Goal: Transaction & Acquisition: Purchase product/service

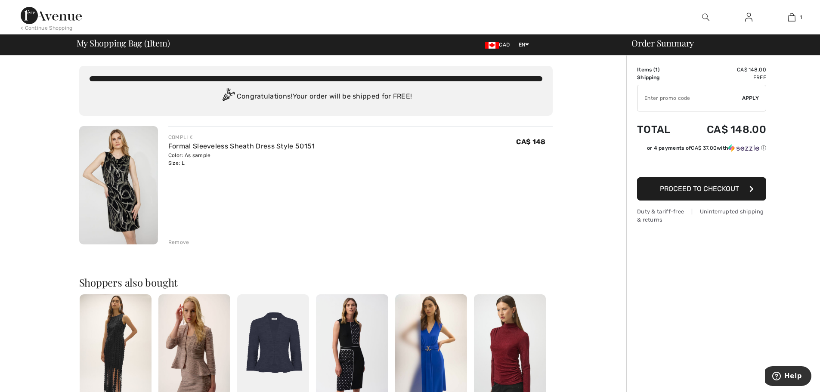
click at [720, 192] on span "Proceed to Checkout" at bounding box center [699, 189] width 79 height 8
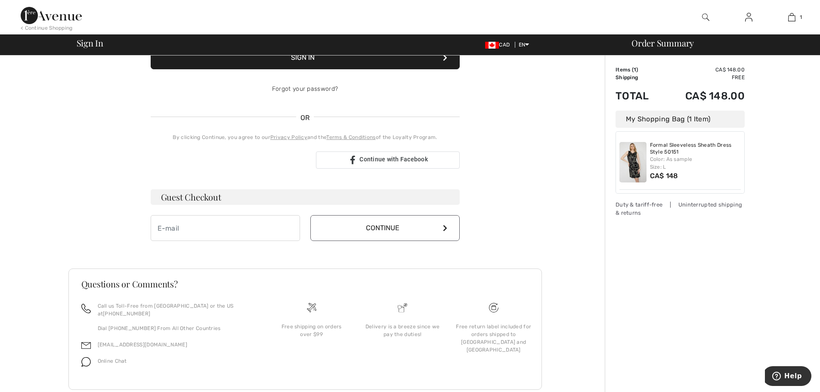
scroll to position [149, 0]
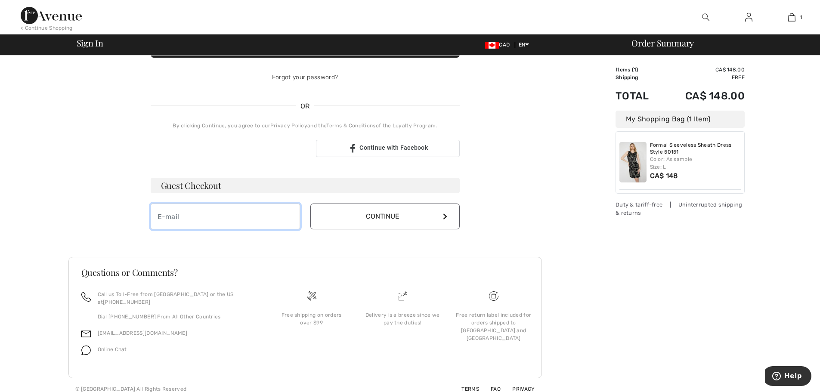
click at [207, 213] on input "email" at bounding box center [225, 217] width 149 height 26
click at [201, 214] on input "email" at bounding box center [225, 217] width 149 height 26
type input "[EMAIL_ADDRESS][DOMAIN_NAME]"
click at [390, 213] on button "Continue" at bounding box center [384, 217] width 149 height 26
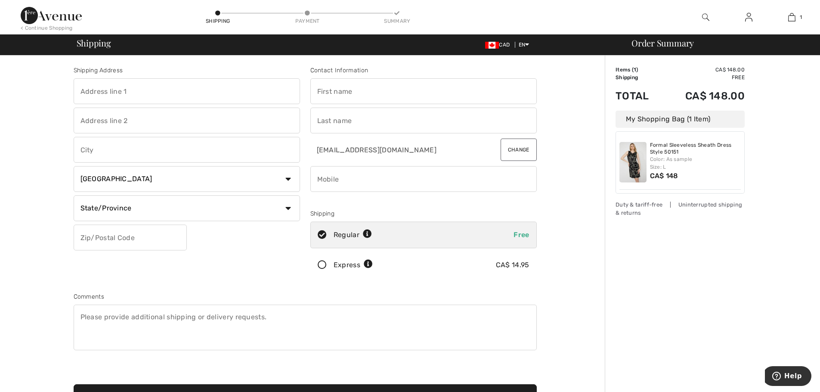
click at [183, 95] on input "text" at bounding box center [187, 91] width 226 height 26
type input "8911 Woodbine Avenue"
type input "Markham"
select select "ON"
type input "L3R 5G1"
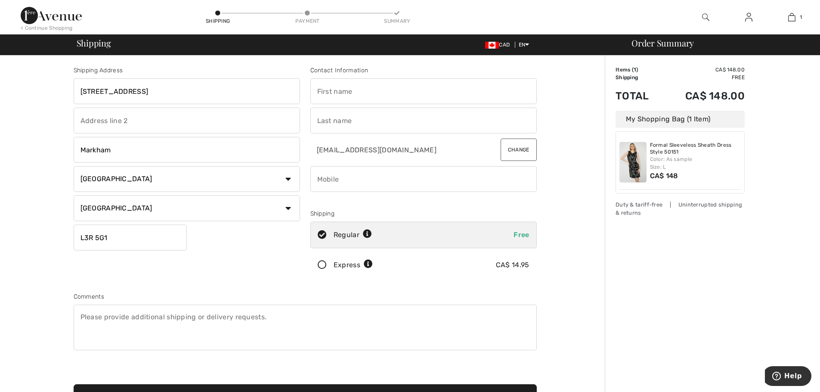
type input "Christeen"
type input "Seevaratnam"
type input "4162586759"
type input "L3R5G1"
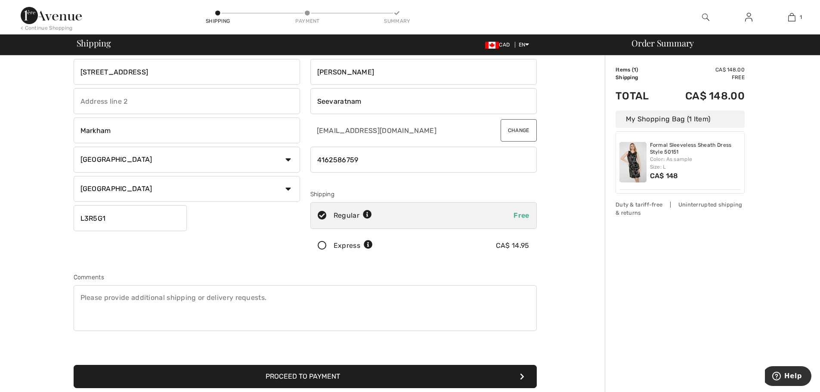
scroll to position [31, 0]
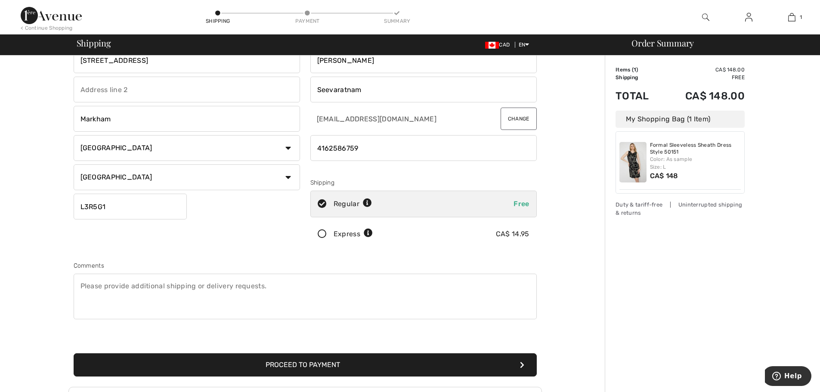
click at [324, 230] on icon at bounding box center [322, 234] width 23 height 9
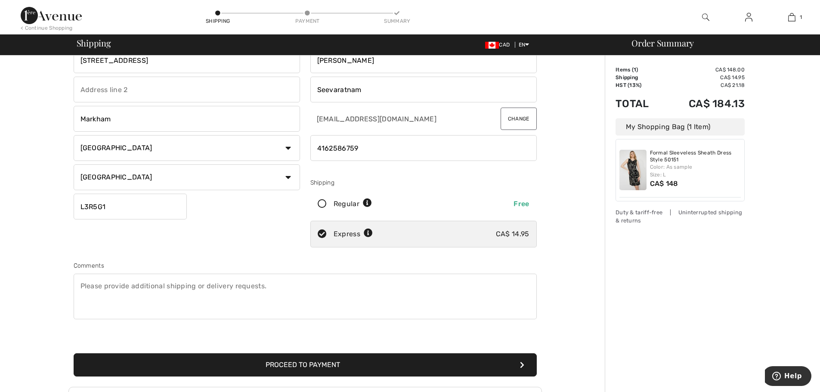
click at [303, 365] on button "Proceed to Payment" at bounding box center [305, 364] width 463 height 23
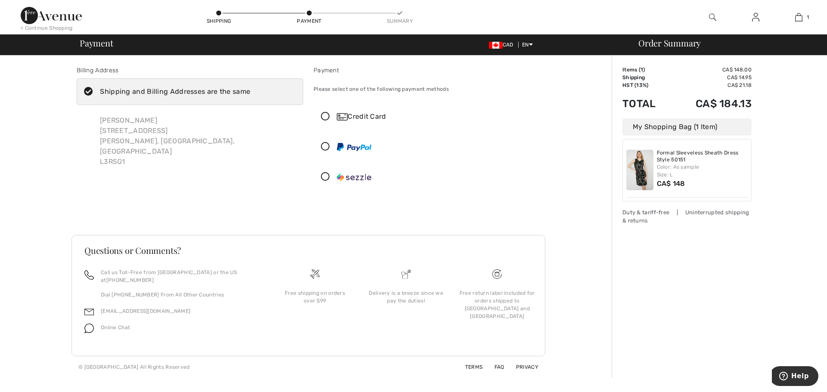
click at [325, 115] on icon at bounding box center [325, 116] width 23 height 9
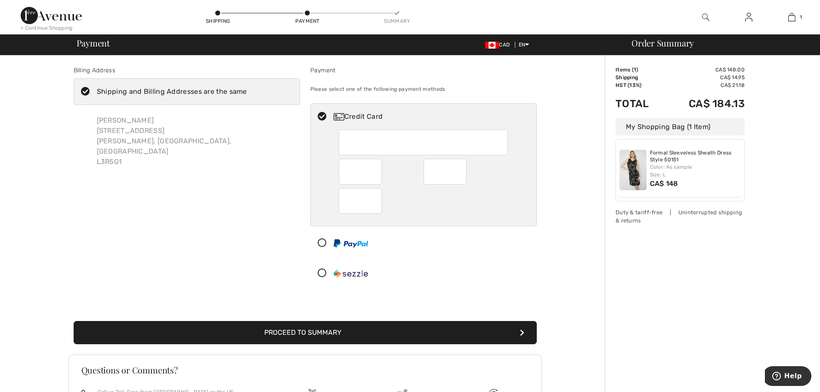
click at [376, 197] on div at bounding box center [360, 201] width 43 height 26
click at [328, 334] on button "Proceed to Summary" at bounding box center [305, 332] width 463 height 23
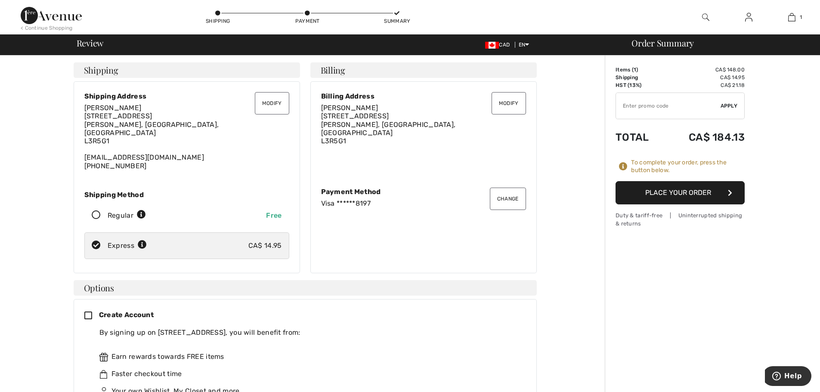
click at [702, 194] on button "Place Your Order" at bounding box center [680, 192] width 129 height 23
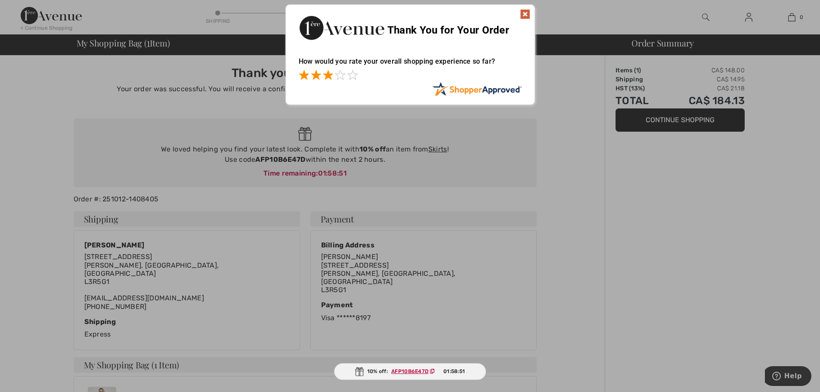
drag, startPoint x: 328, startPoint y: 75, endPoint x: 337, endPoint y: 75, distance: 8.6
click at [331, 75] on span at bounding box center [328, 75] width 10 height 10
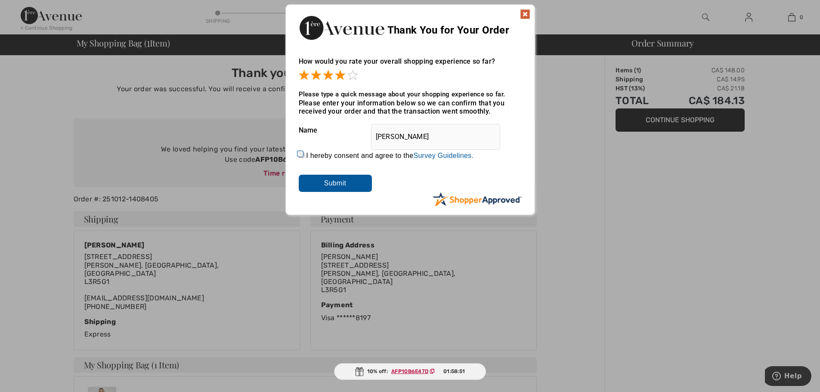
click at [341, 74] on span at bounding box center [340, 75] width 10 height 10
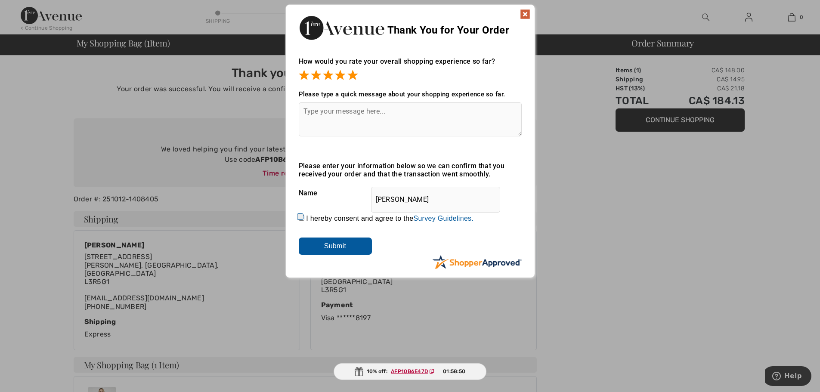
click at [353, 75] on span at bounding box center [352, 75] width 10 height 10
click at [300, 217] on input "I hereby consent and agree to the By submitting a review, you grant permission …" at bounding box center [302, 218] width 6 height 6
checkbox input "true"
click at [339, 248] on input "Submit" at bounding box center [335, 246] width 73 height 17
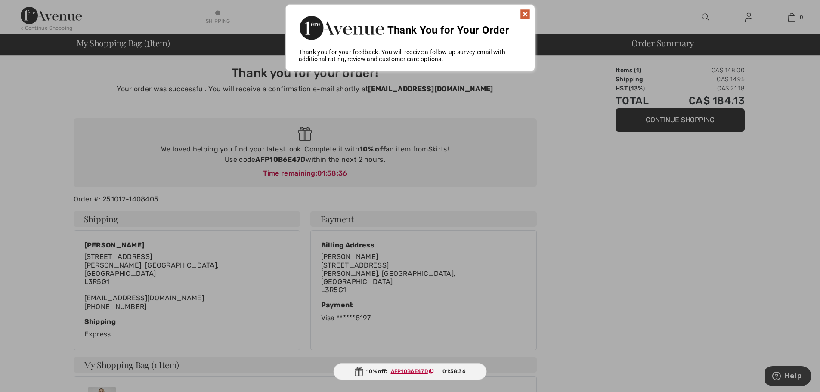
click at [525, 12] on img at bounding box center [525, 14] width 10 height 10
